Goal: Find specific page/section: Find specific page/section

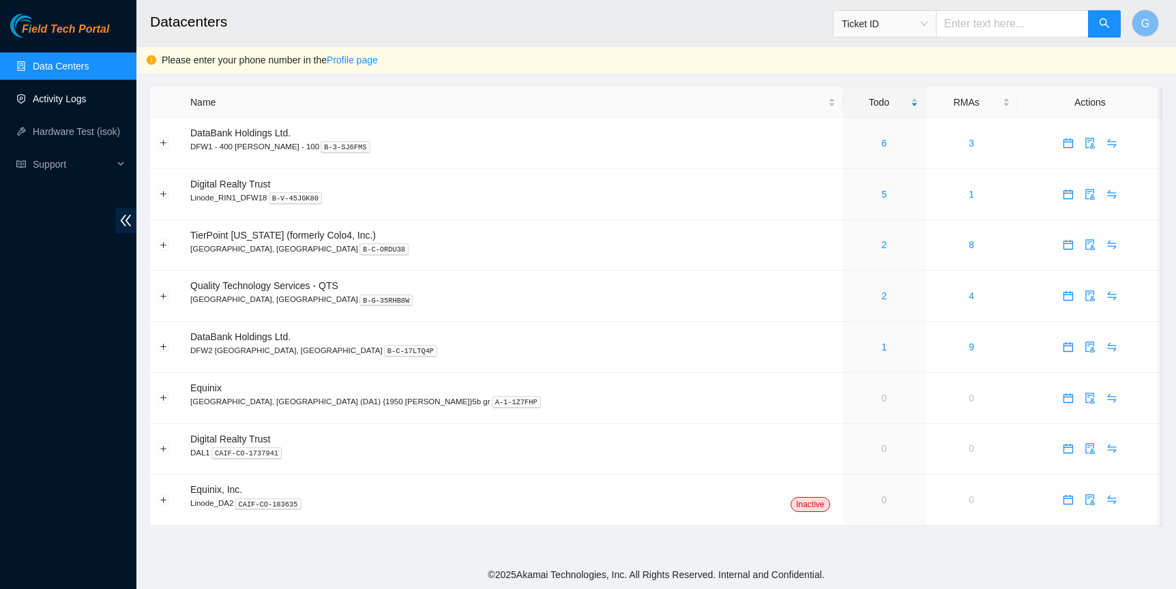
click at [87, 101] on link "Activity Logs" at bounding box center [60, 98] width 54 height 11
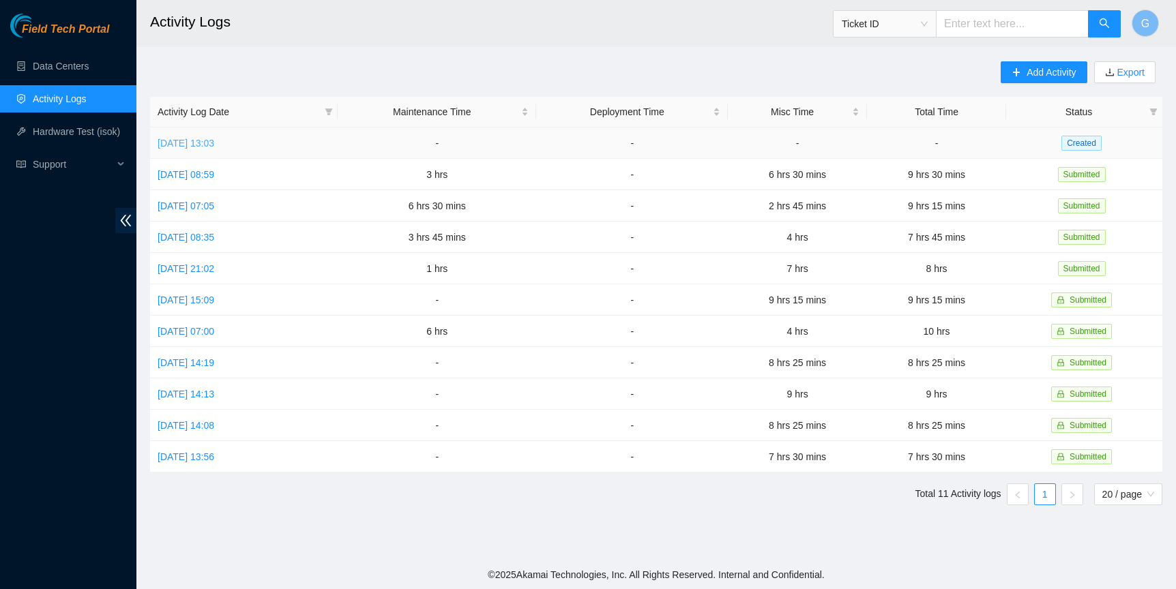
click at [214, 138] on link "[DATE] 13:03" at bounding box center [186, 143] width 57 height 11
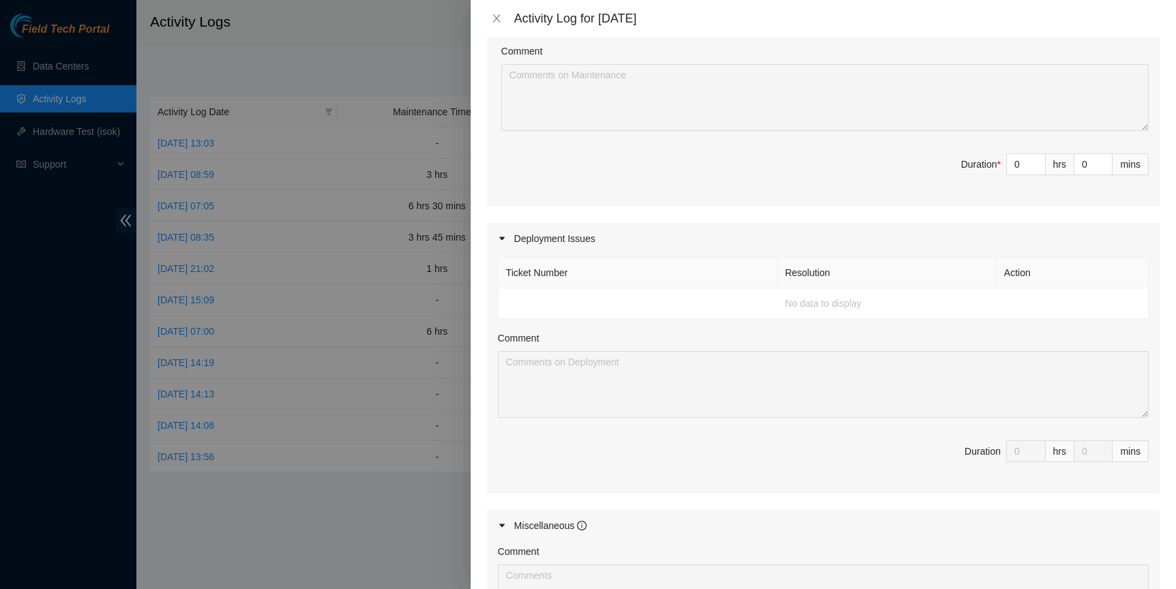
scroll to position [602, 0]
